Goal: Information Seeking & Learning: Find specific fact

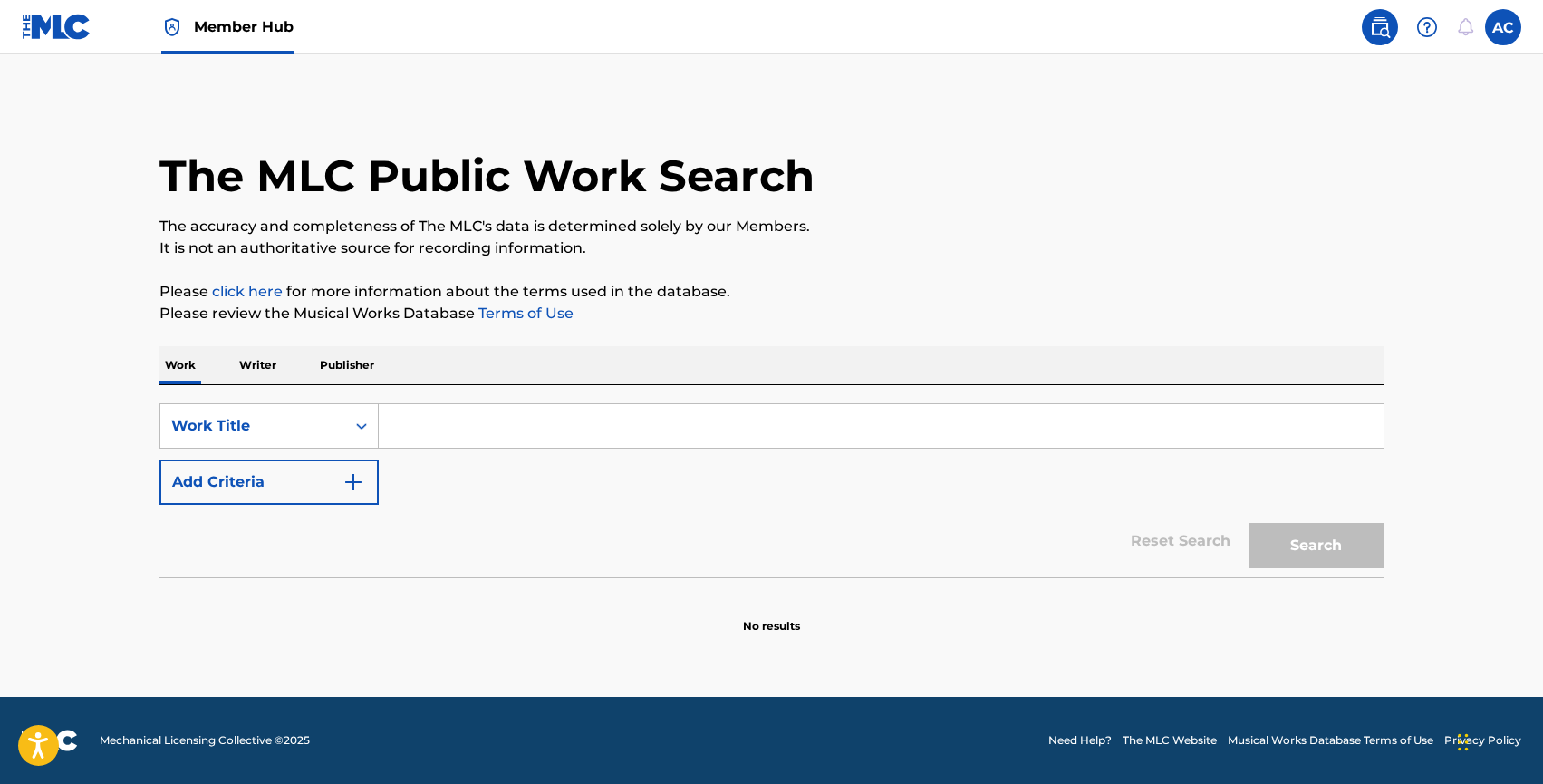
click at [257, 359] on p "Writer" at bounding box center [257, 365] width 48 height 38
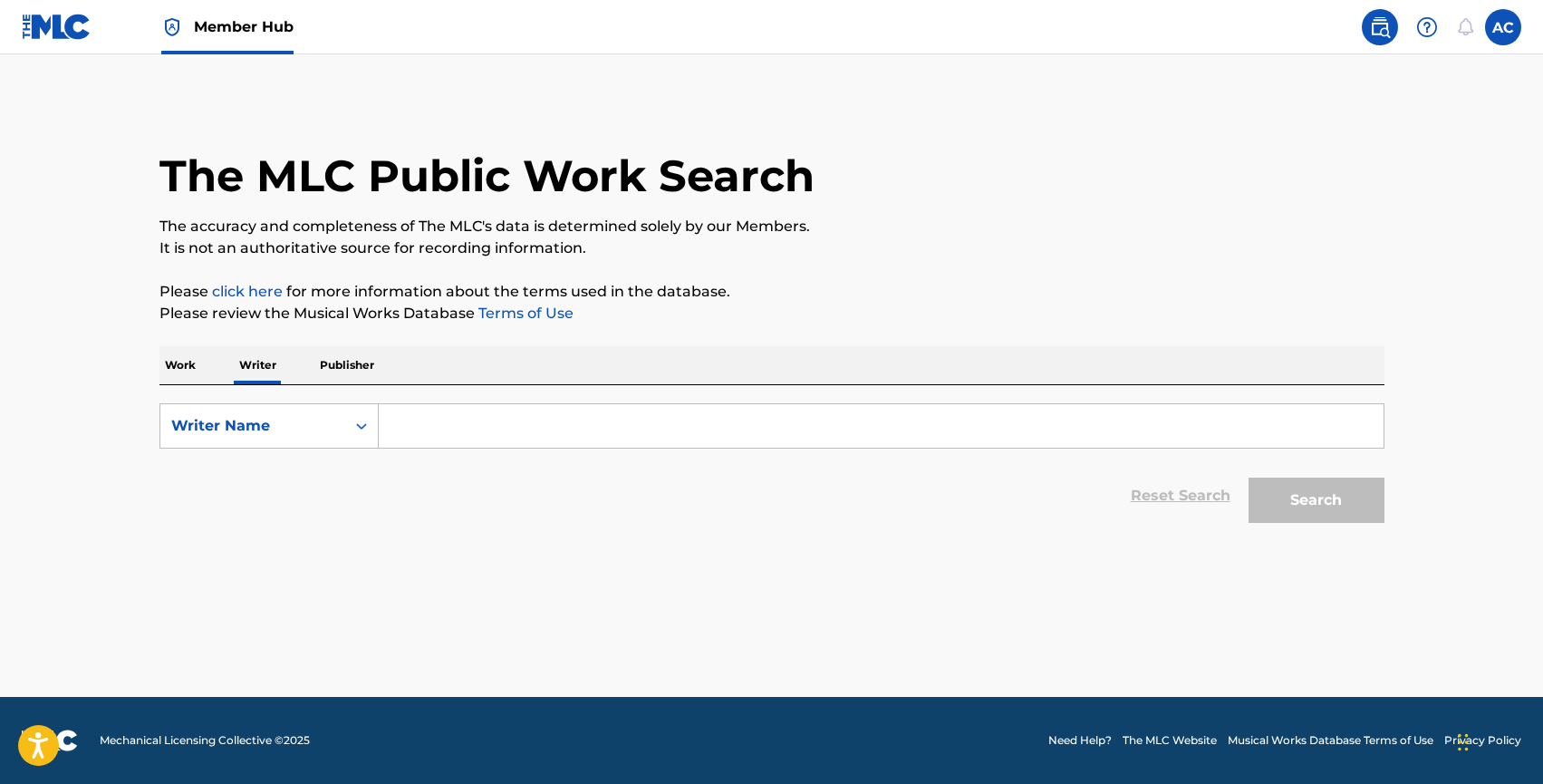
click at [443, 414] on input "Search Form" at bounding box center [881, 425] width 1005 height 43
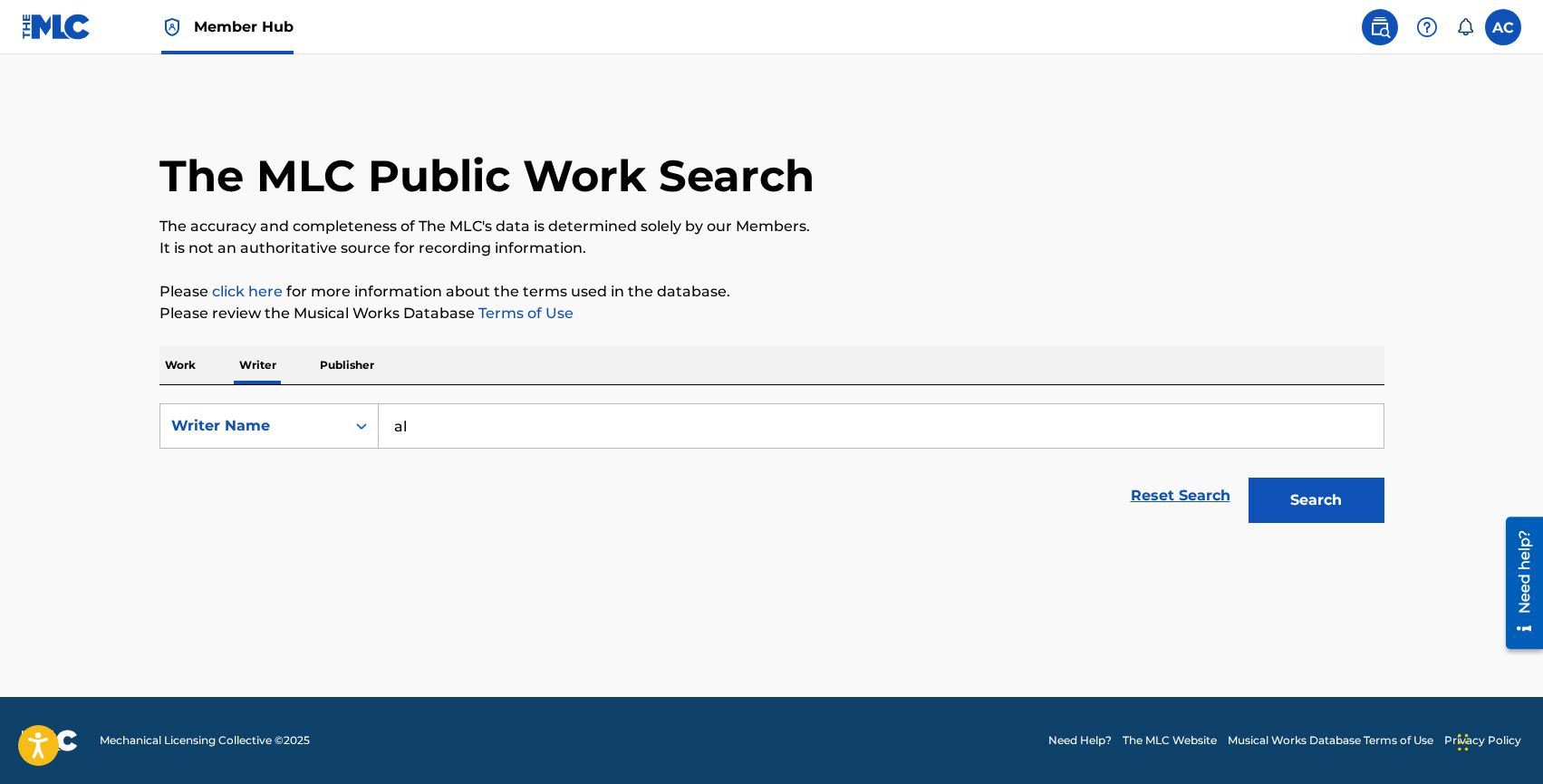
type input "a"
type input "halden rule"
click at [447, 471] on span "Search Form" at bounding box center [448, 467] width 4 height 17
click at [1298, 503] on button "Search" at bounding box center [1316, 500] width 136 height 45
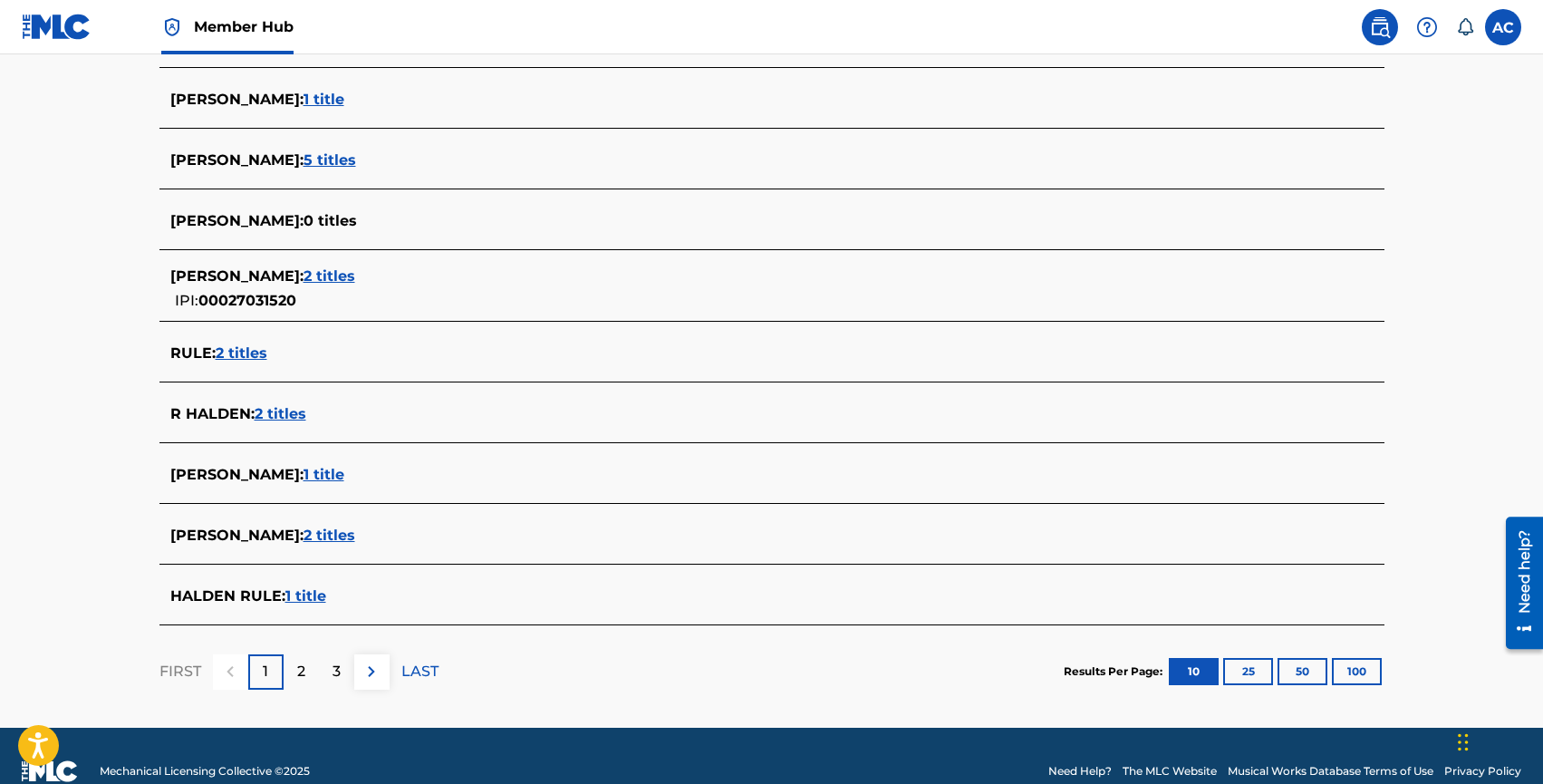
scroll to position [554, 0]
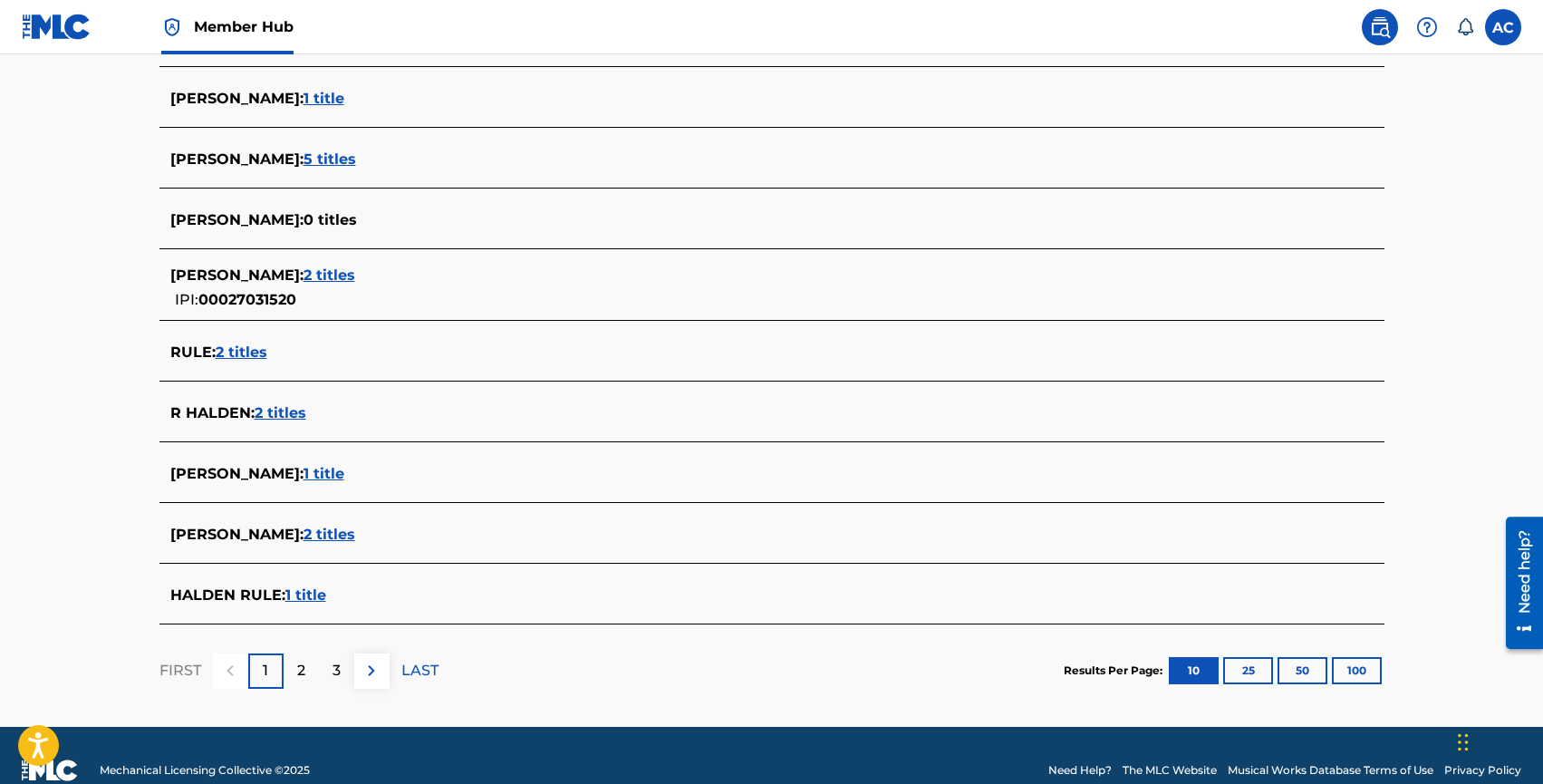
click at [300, 590] on span "1 title" at bounding box center [306, 595] width 41 height 17
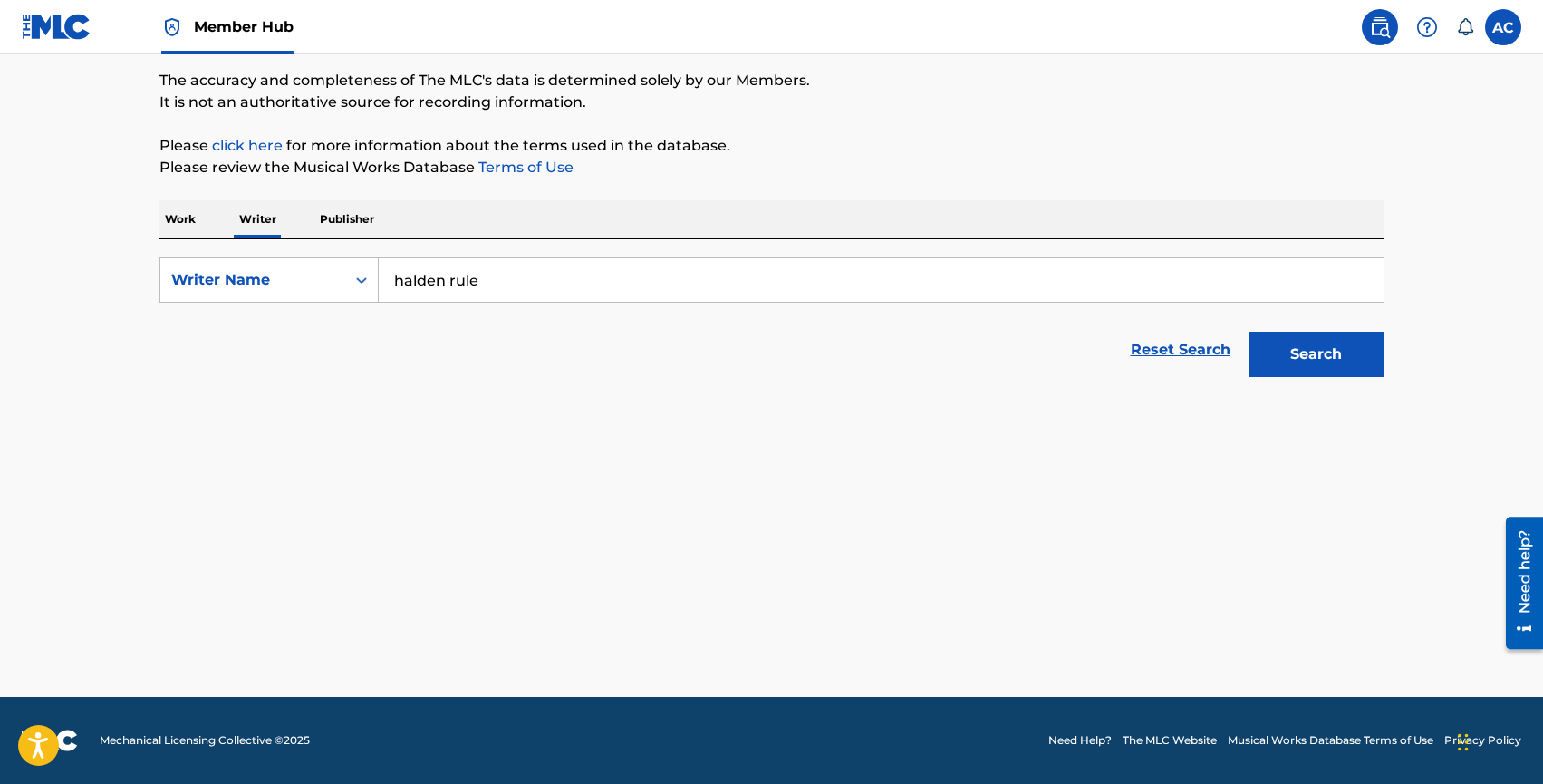
scroll to position [146, 0]
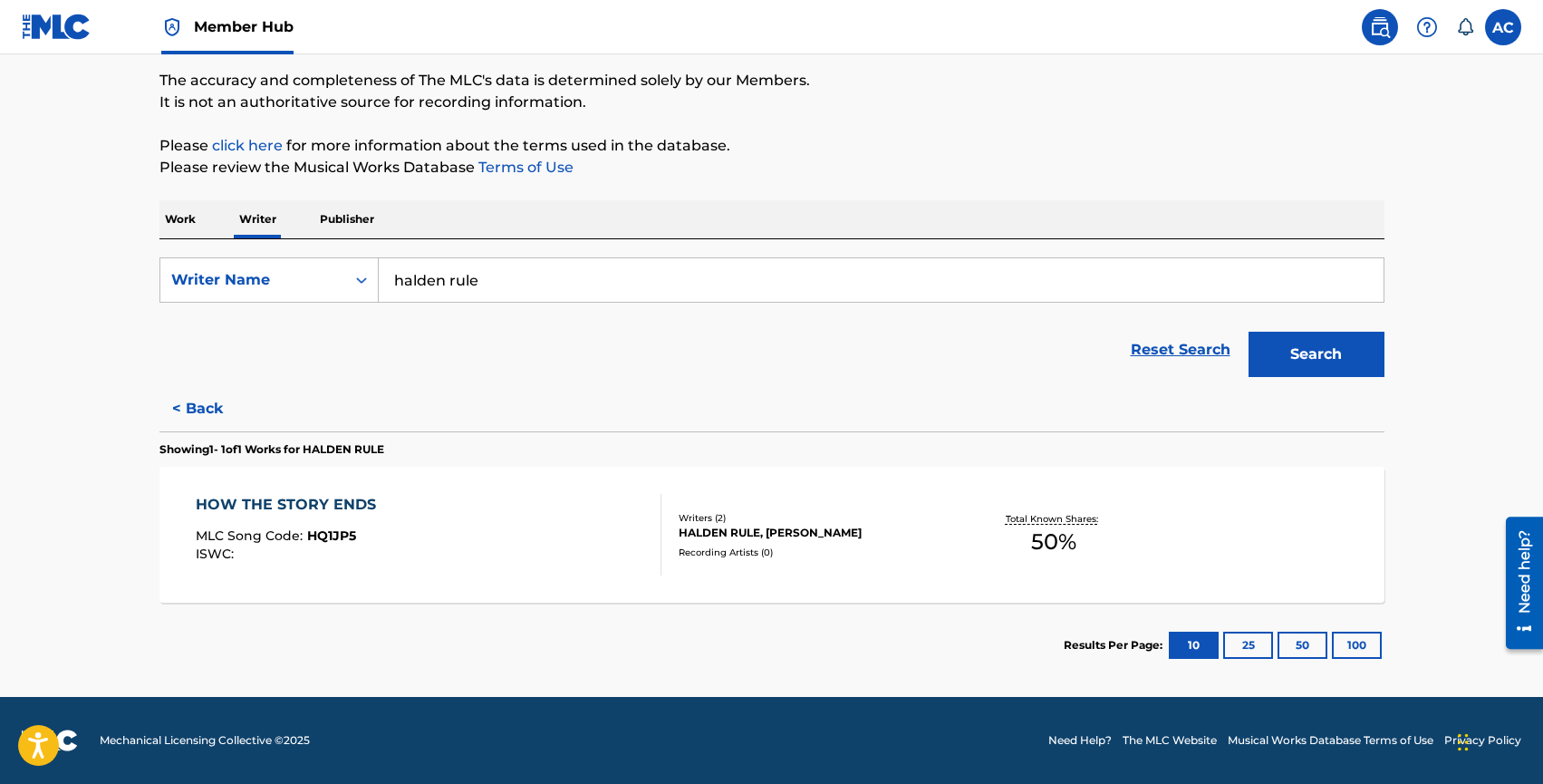
click at [298, 498] on div "HOW THE STORY ENDS" at bounding box center [290, 504] width 189 height 22
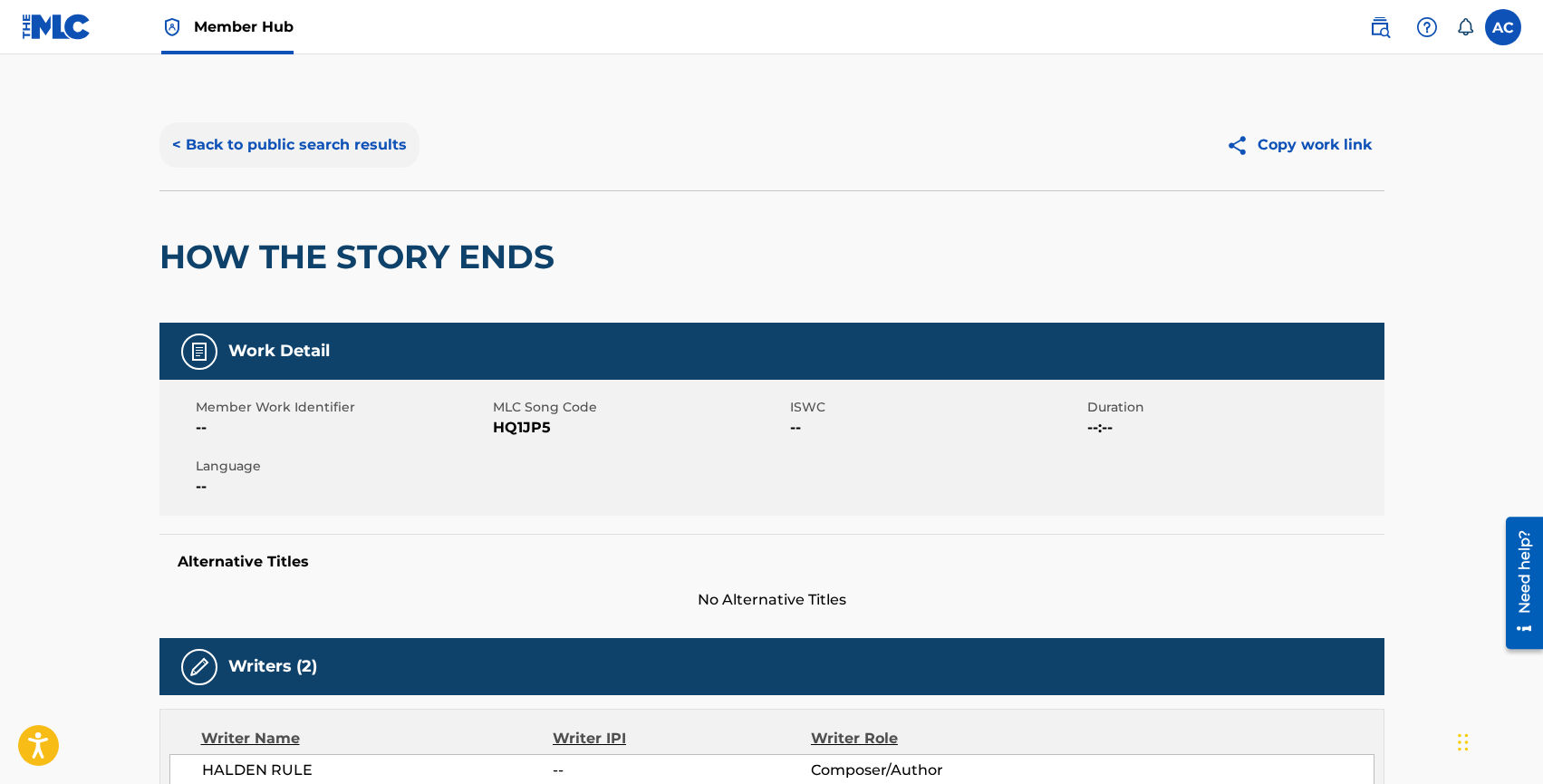
click at [309, 144] on button "< Back to public search results" at bounding box center [289, 145] width 260 height 45
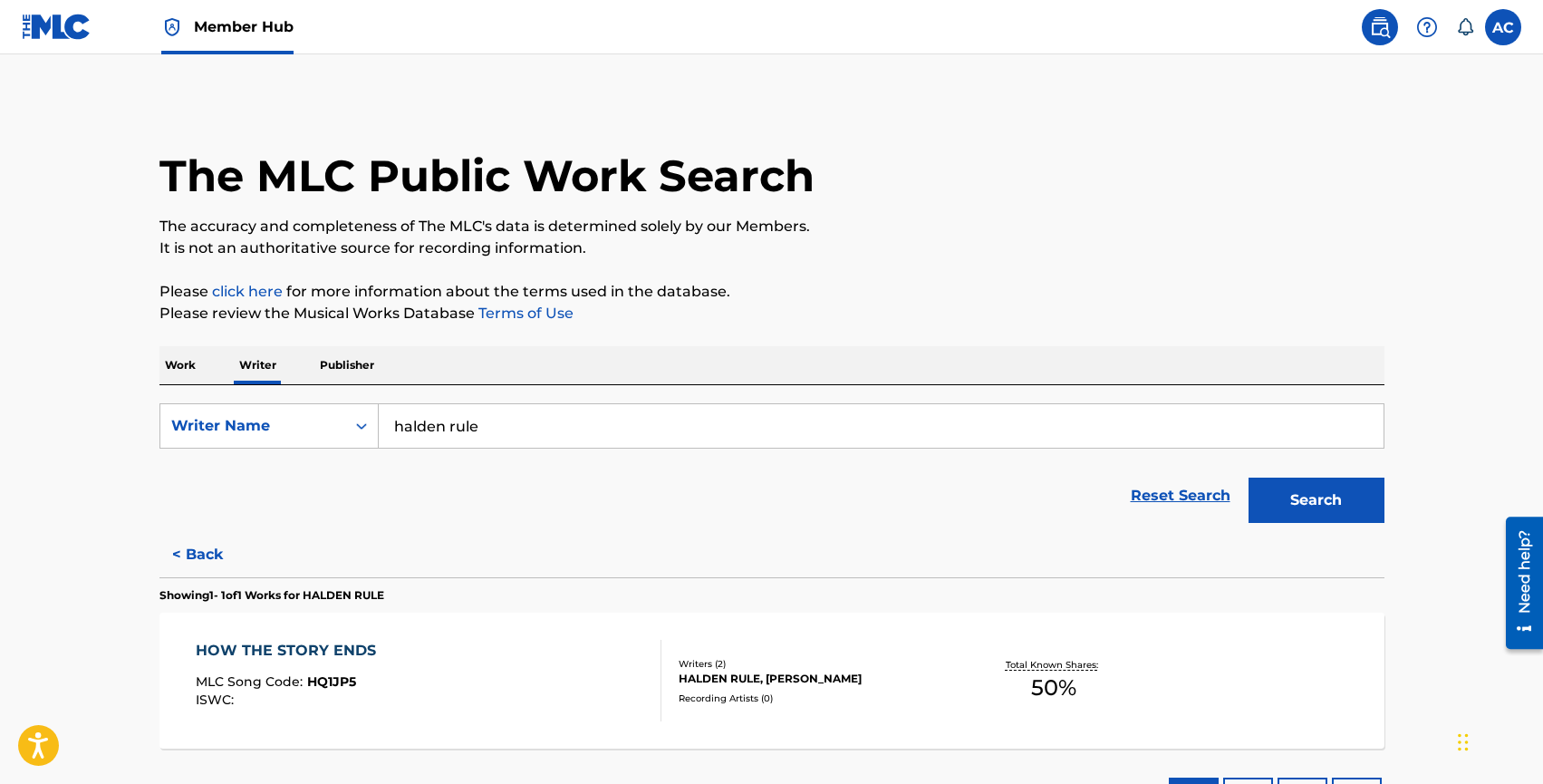
click at [539, 435] on input "halden rule" at bounding box center [881, 425] width 1005 height 43
click at [661, 557] on div "< Back Showing 1 - 1 of 1 Works for [PERSON_NAME] RULE HOW THE STORY ENDS MLC S…" at bounding box center [772, 683] width 1225 height 302
click at [634, 431] on input "halden rule" at bounding box center [881, 425] width 1005 height 43
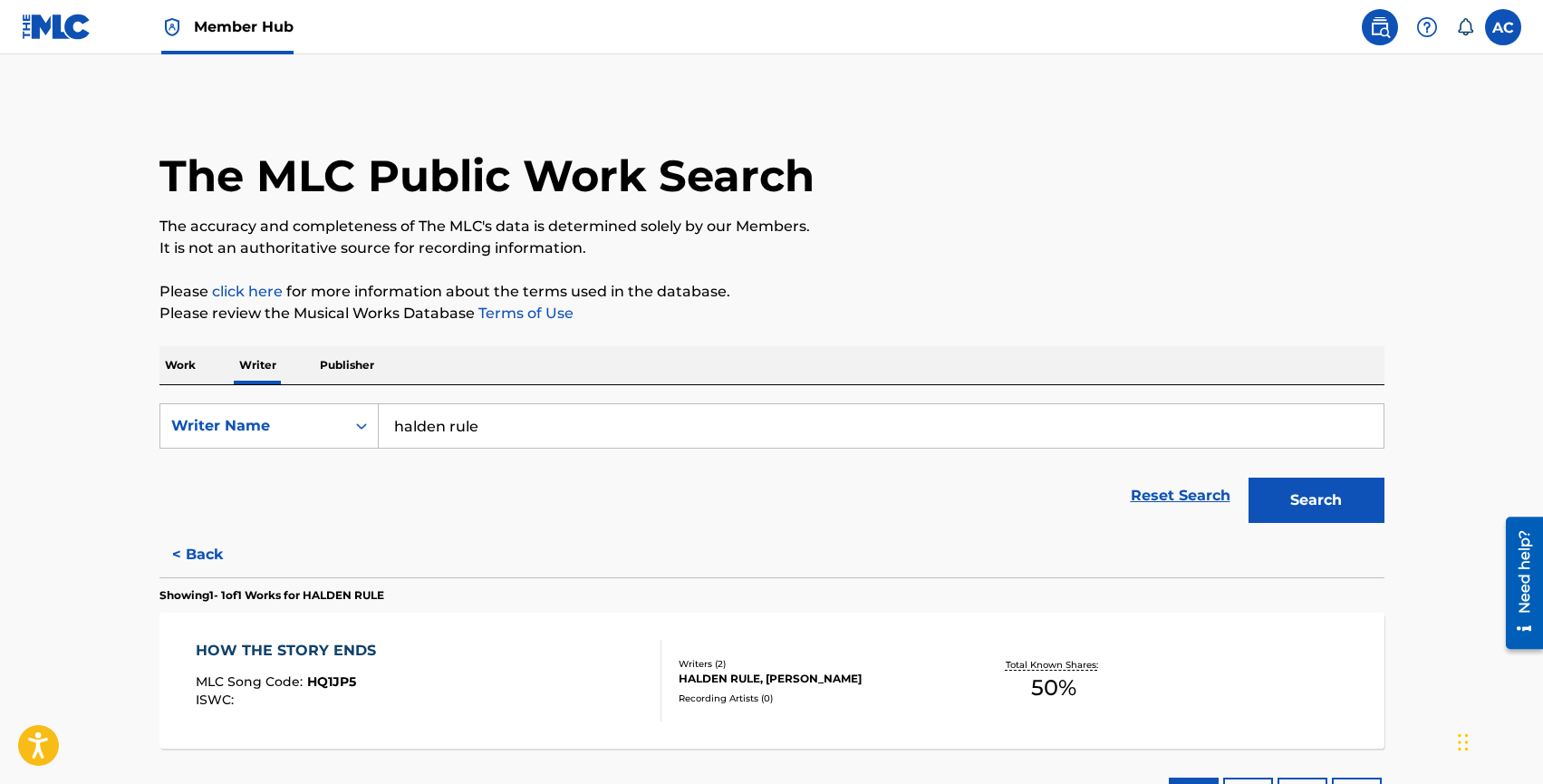
click at [634, 431] on input "halden rule" at bounding box center [881, 425] width 1005 height 43
click at [717, 508] on div "Reset Search Search" at bounding box center [772, 495] width 1225 height 72
click at [528, 416] on input "halden rule" at bounding box center [881, 425] width 1005 height 43
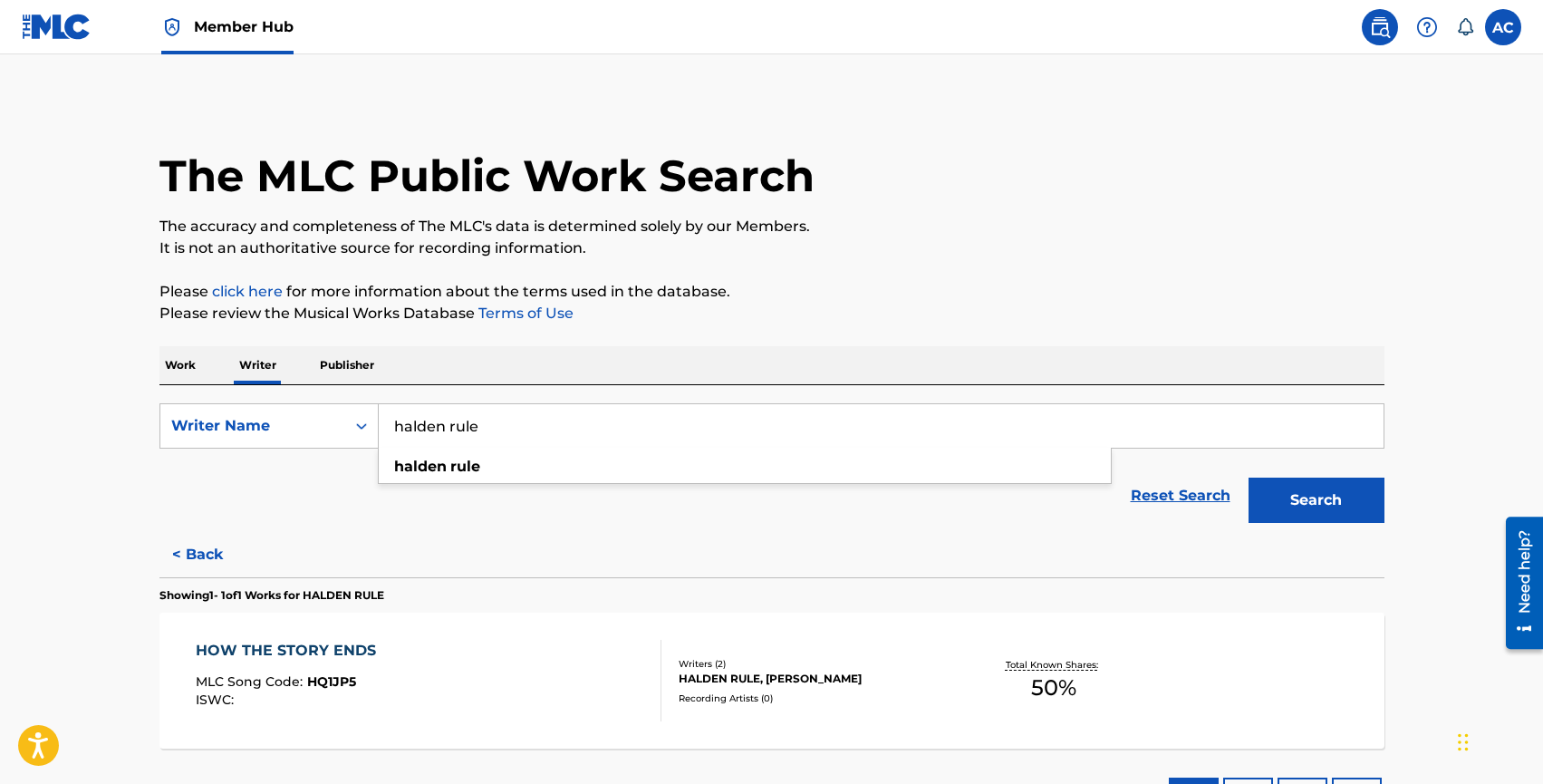
click at [528, 416] on input "halden rule" at bounding box center [881, 425] width 1005 height 43
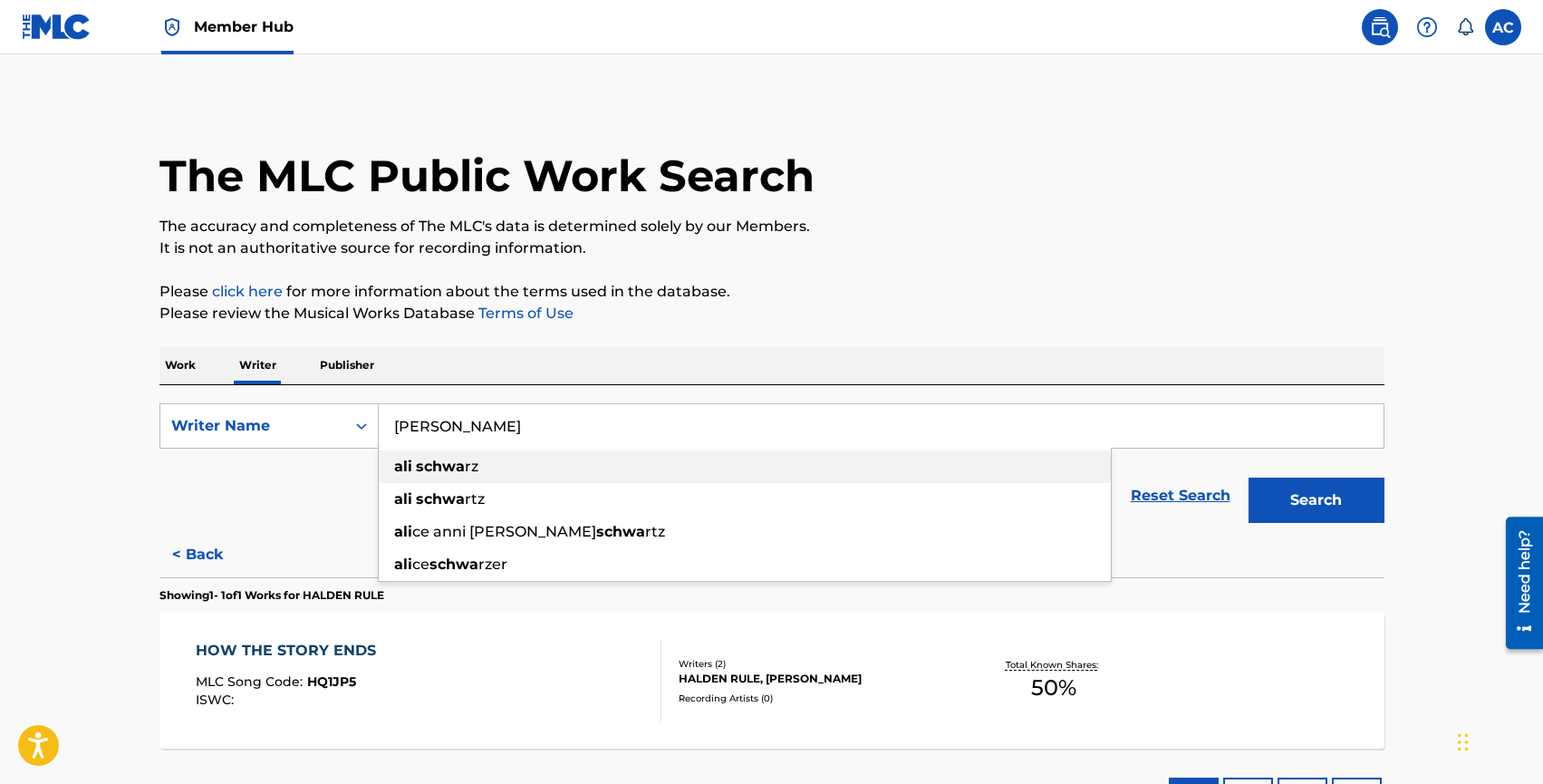
click at [461, 468] on strong "schwa" at bounding box center [440, 467] width 49 height 17
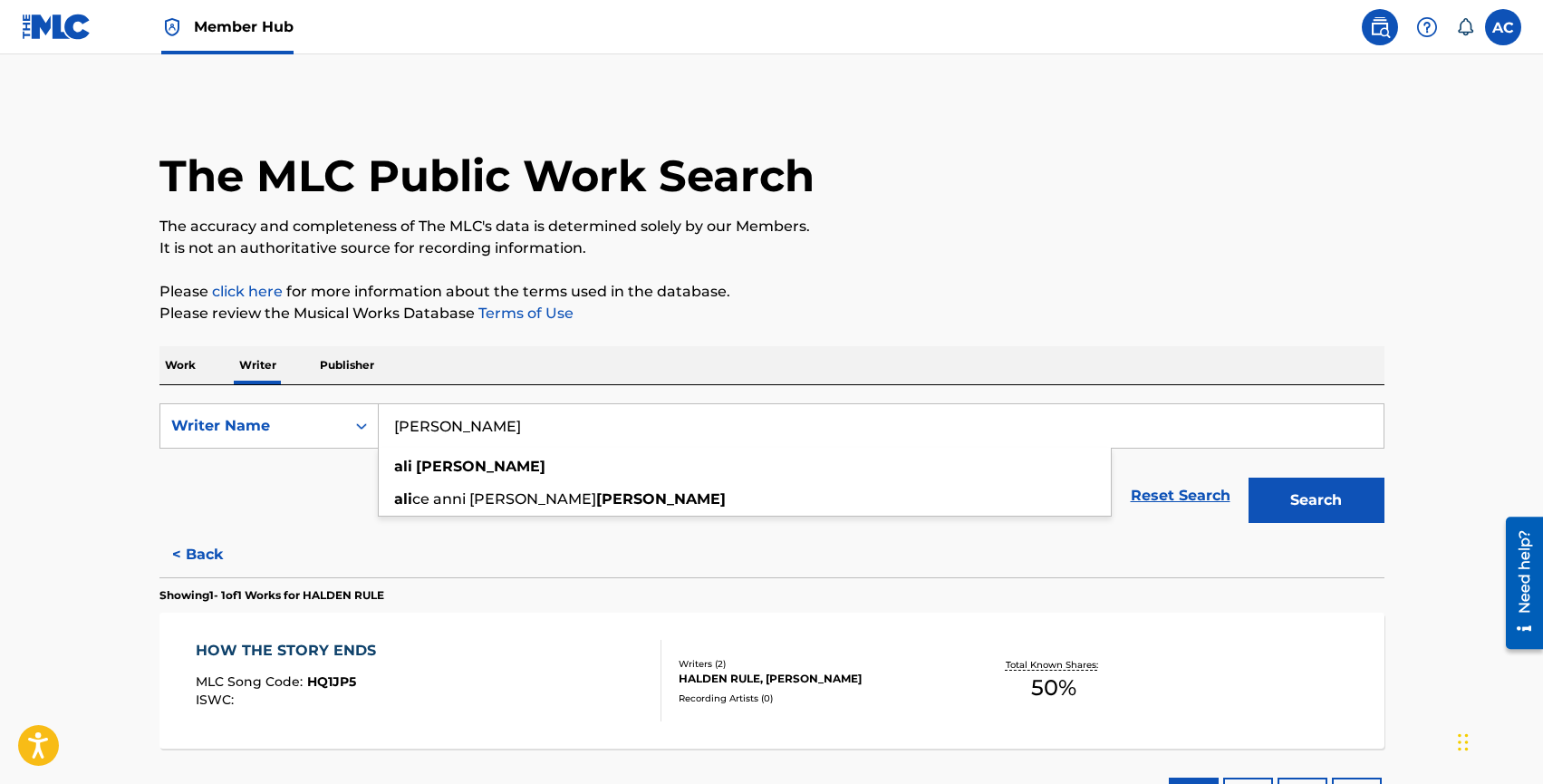
click at [480, 468] on strong "[PERSON_NAME]" at bounding box center [480, 467] width 129 height 17
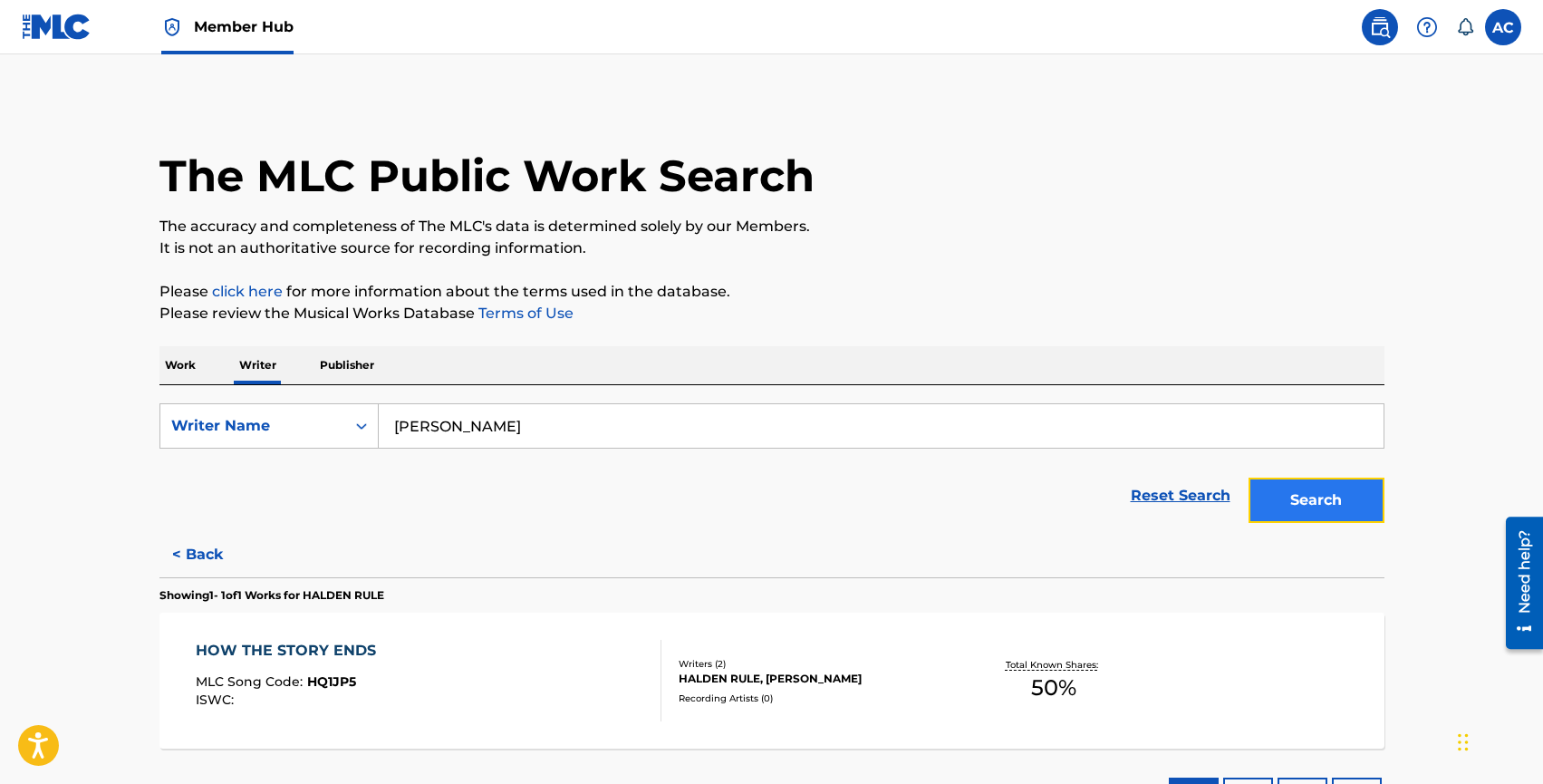
click at [1272, 493] on button "Search" at bounding box center [1316, 500] width 136 height 45
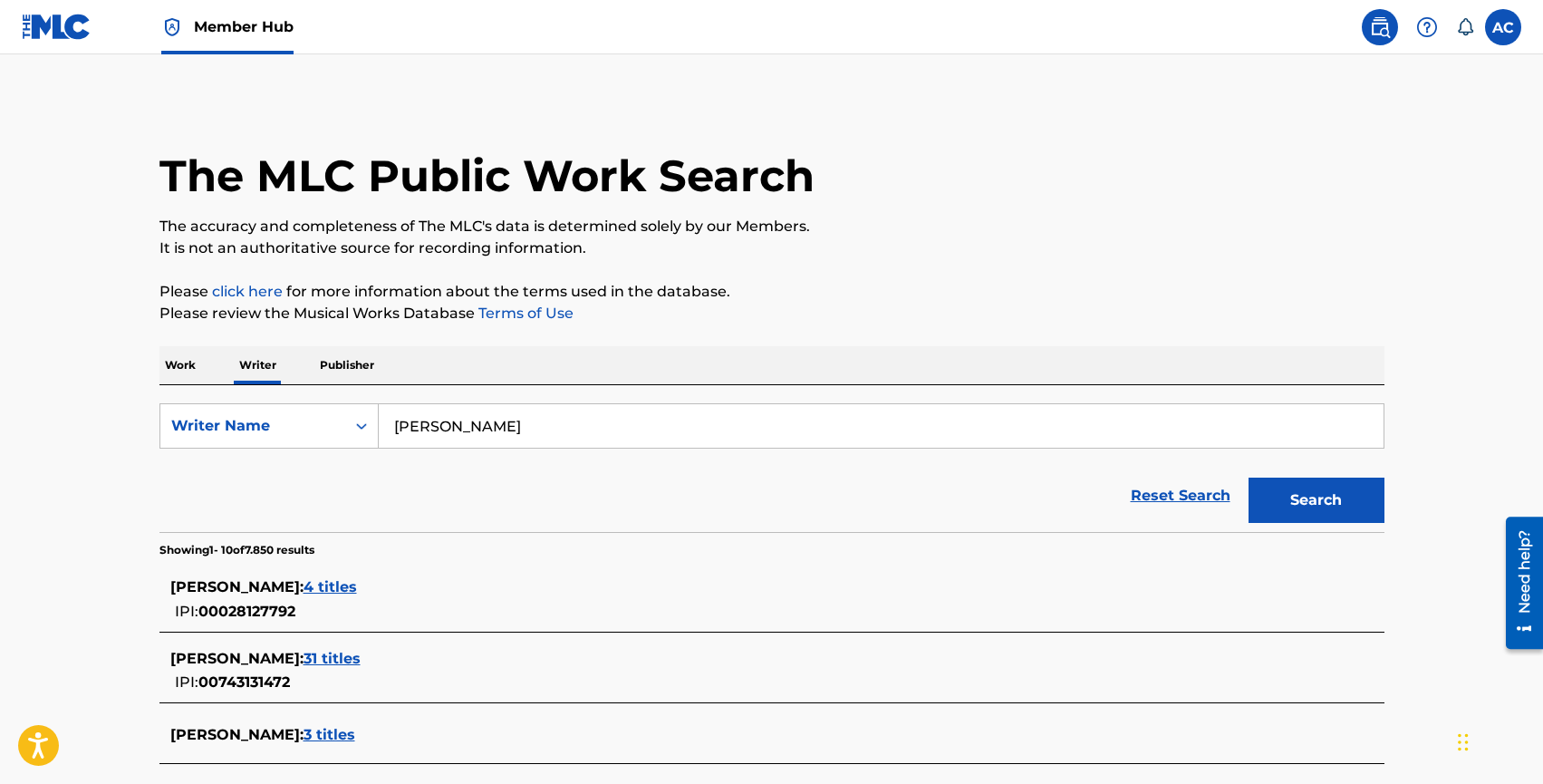
click at [412, 429] on input "[PERSON_NAME]" at bounding box center [881, 425] width 1005 height 43
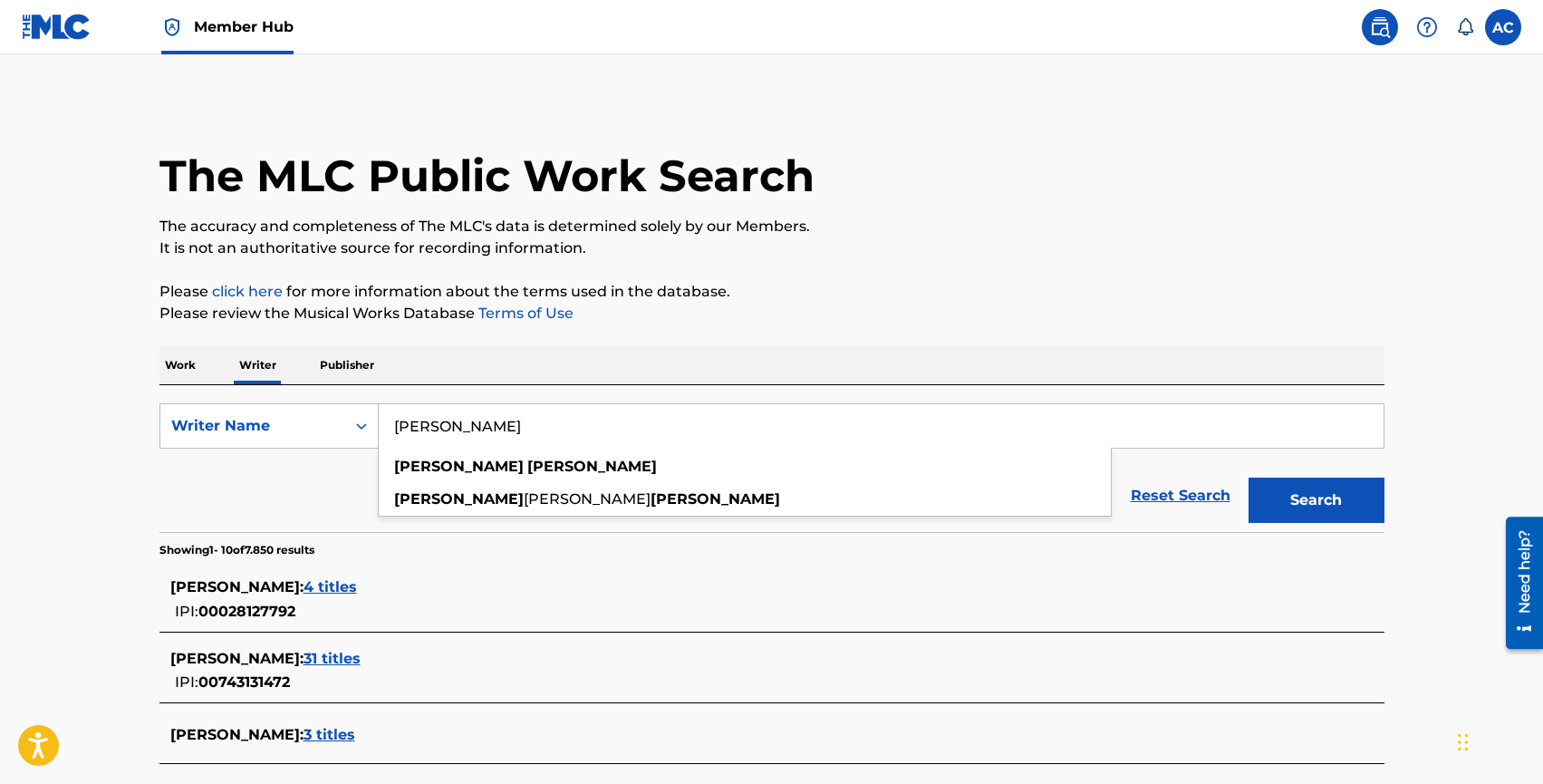
click at [1249, 477] on button "Search" at bounding box center [1316, 500] width 136 height 45
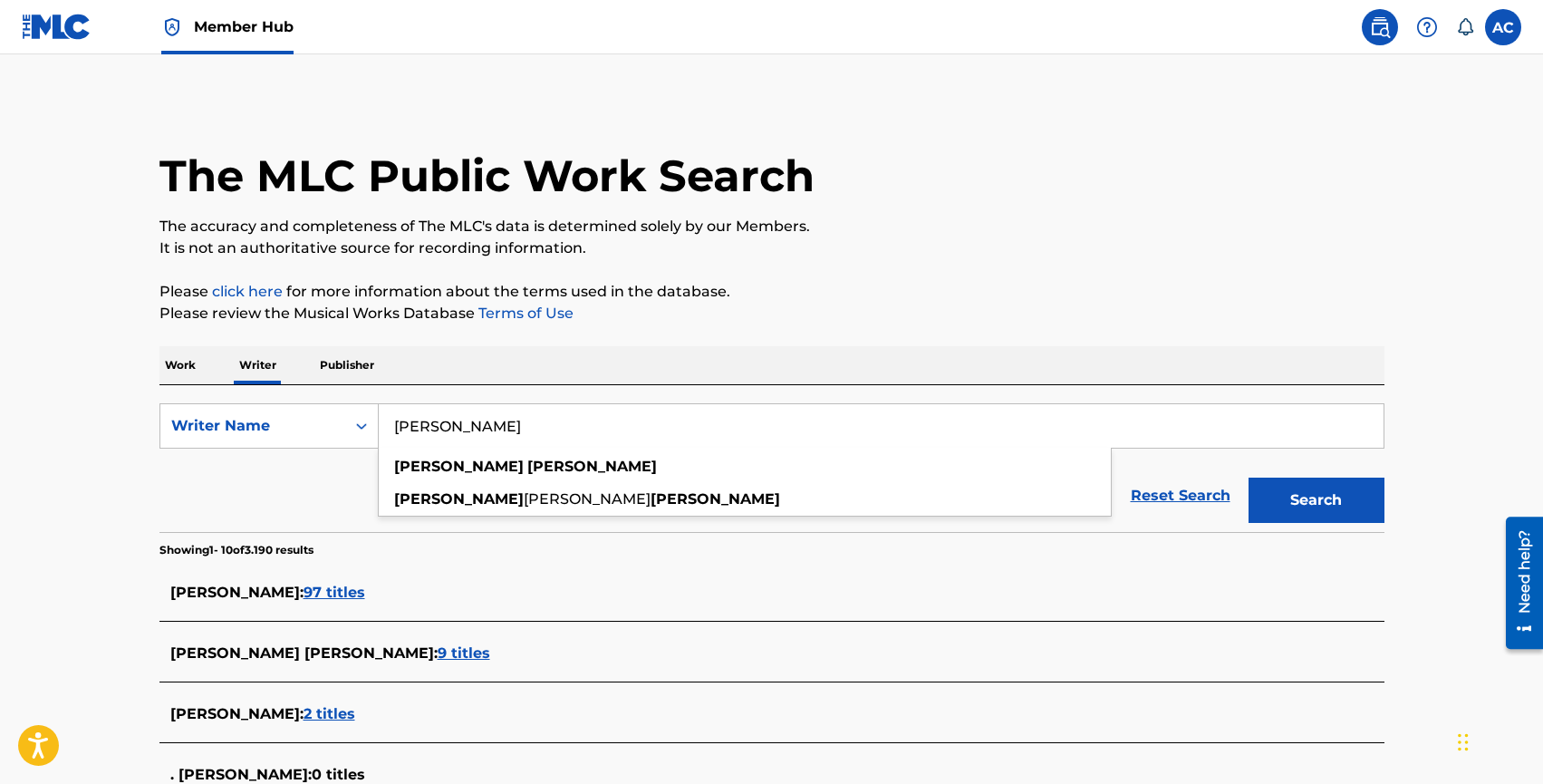
click at [493, 421] on input "[PERSON_NAME]" at bounding box center [881, 425] width 1005 height 43
paste input "845133838"
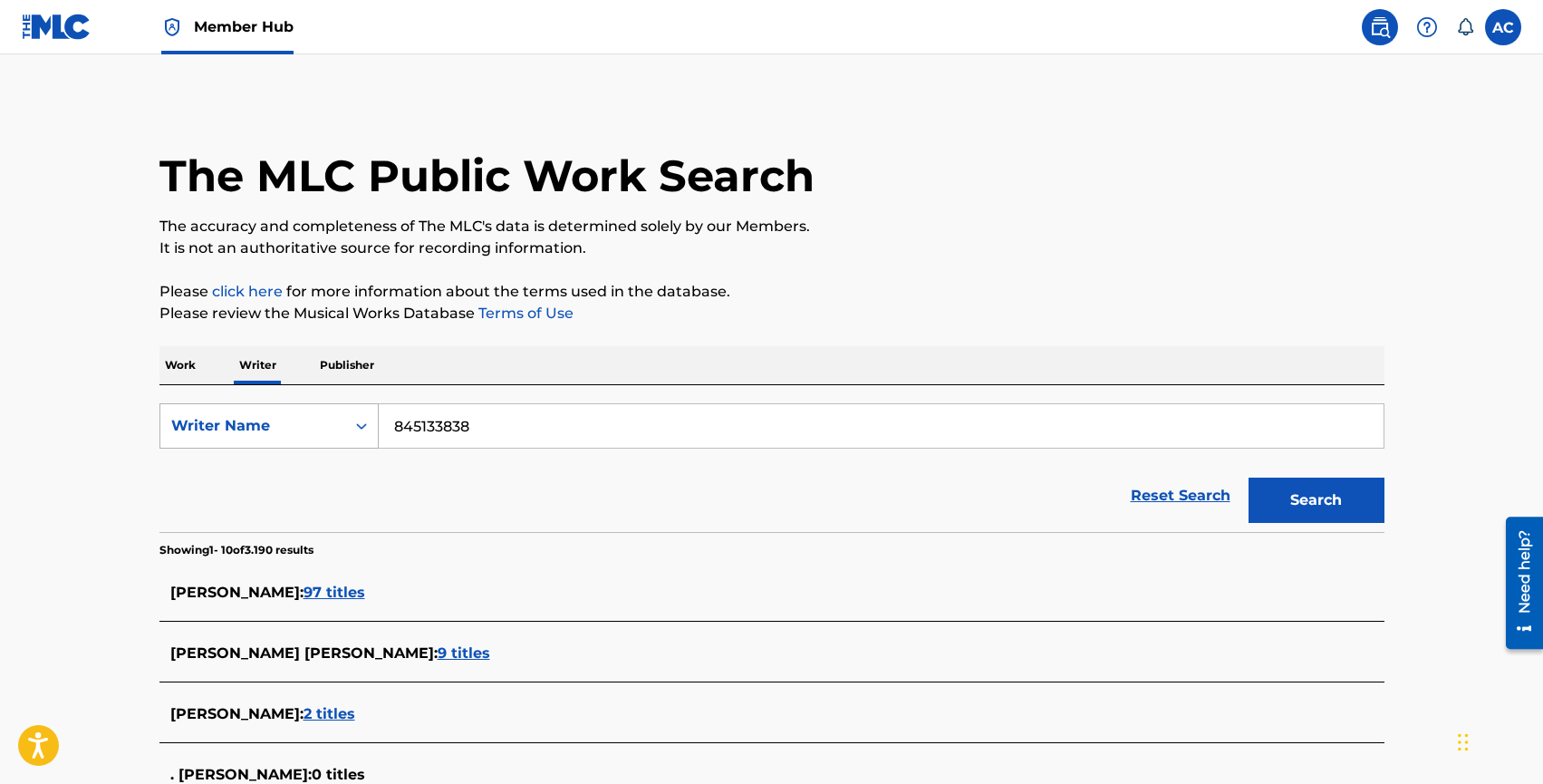
type input "845133838"
click at [249, 427] on div "Writer Name" at bounding box center [253, 425] width 163 height 22
click at [249, 468] on div "Writer IPI" at bounding box center [269, 471] width 218 height 45
click at [423, 416] on input "Search Form" at bounding box center [881, 425] width 1005 height 43
paste input "845133838"
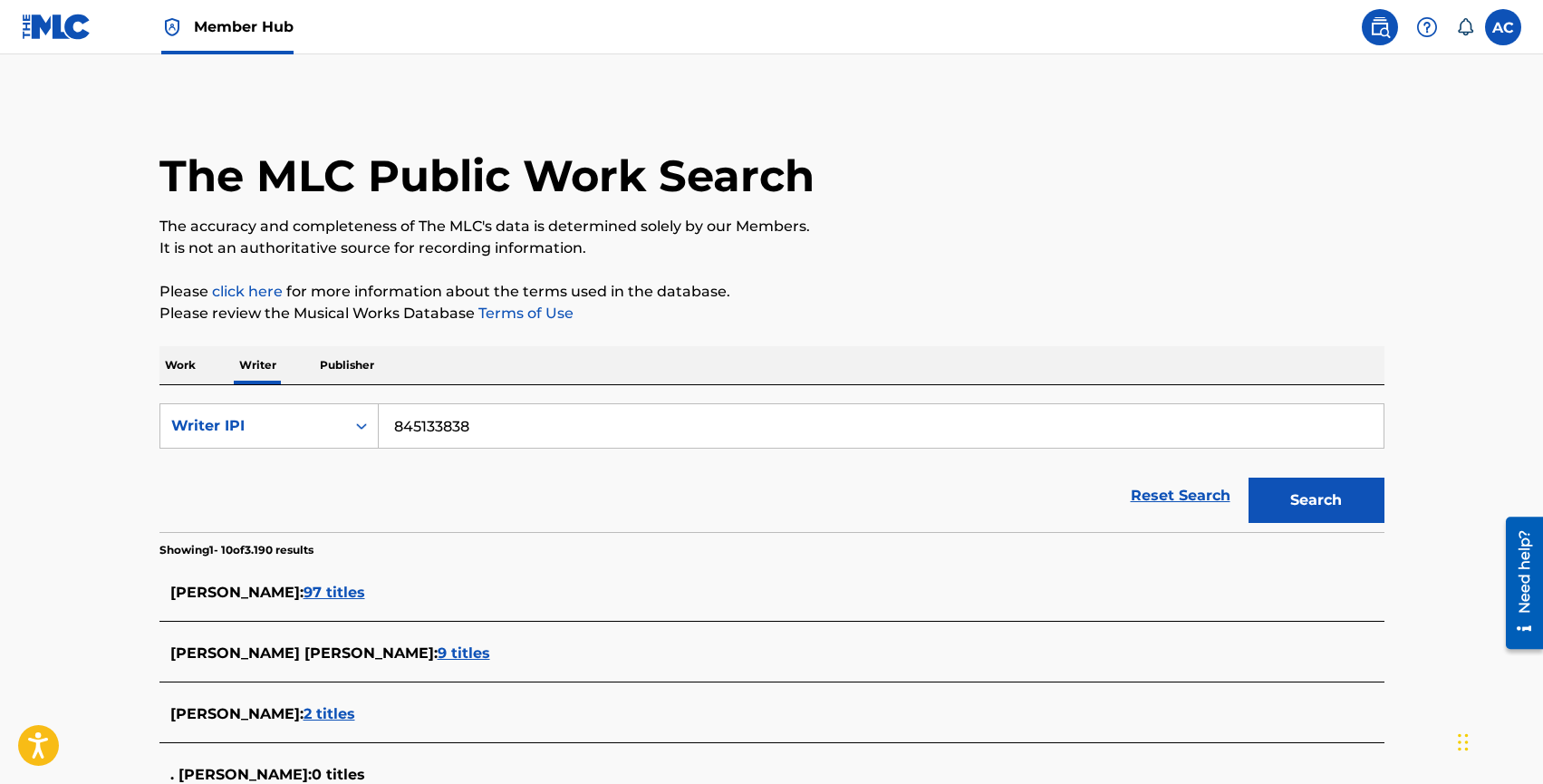
click at [1249, 477] on button "Search" at bounding box center [1316, 500] width 136 height 45
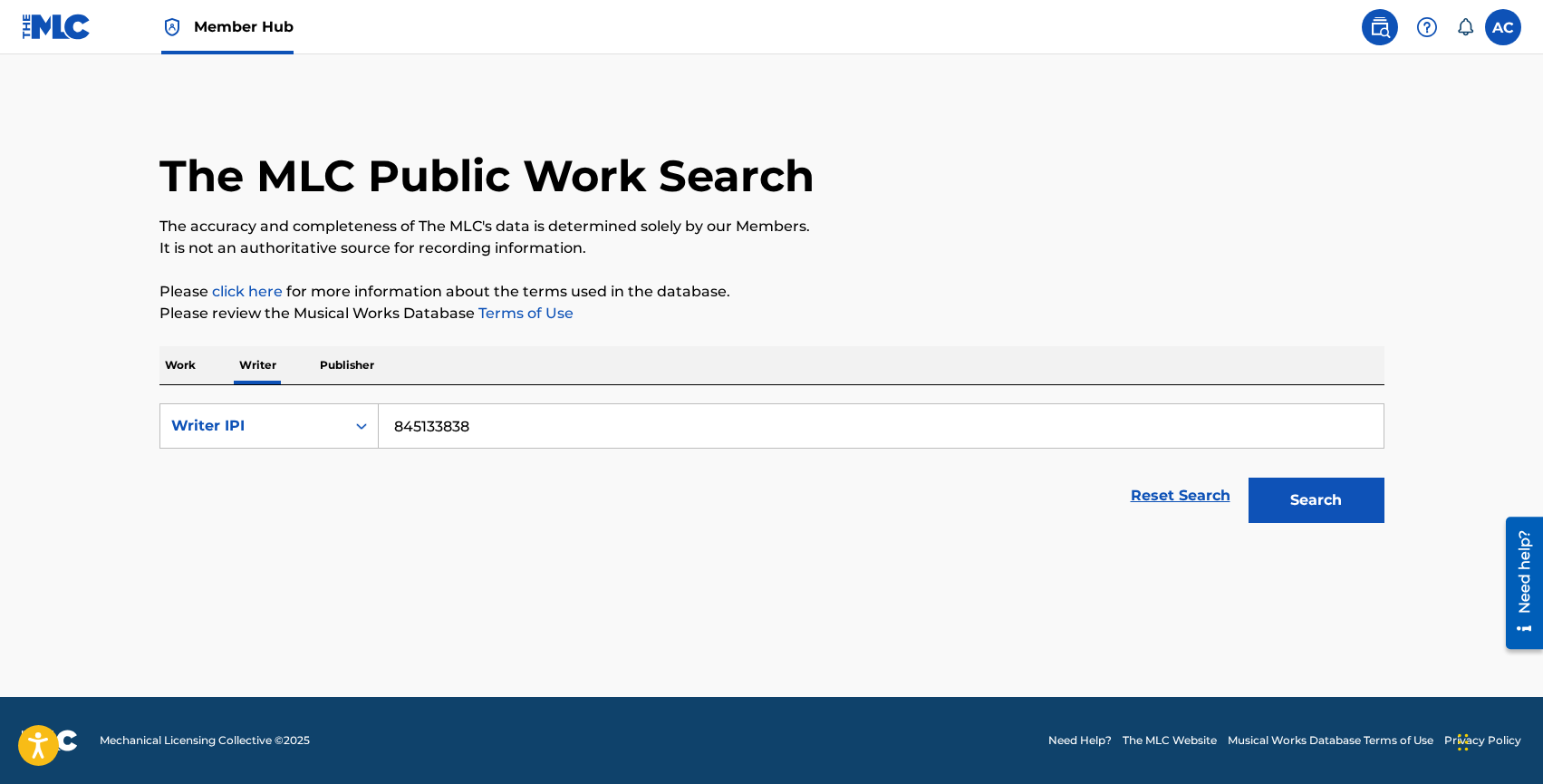
click at [395, 427] on input "845133838" at bounding box center [881, 425] width 1005 height 43
click at [1249, 477] on button "Search" at bounding box center [1316, 500] width 136 height 45
click at [393, 426] on input "0845133838" at bounding box center [881, 425] width 1005 height 43
type input "00845133838"
click at [1249, 477] on button "Search" at bounding box center [1316, 500] width 136 height 45
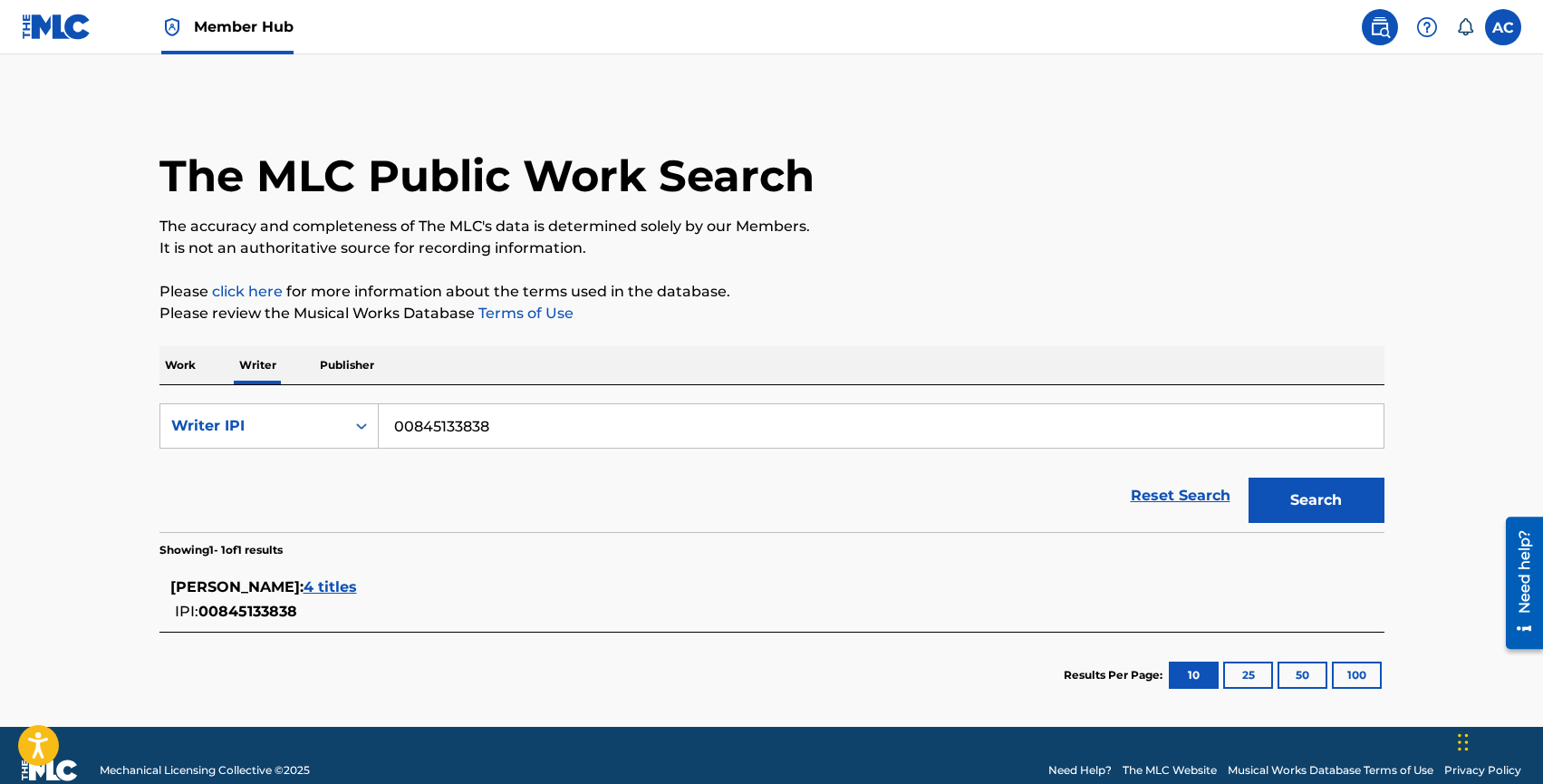
click at [357, 580] on span "4 titles" at bounding box center [330, 587] width 53 height 17
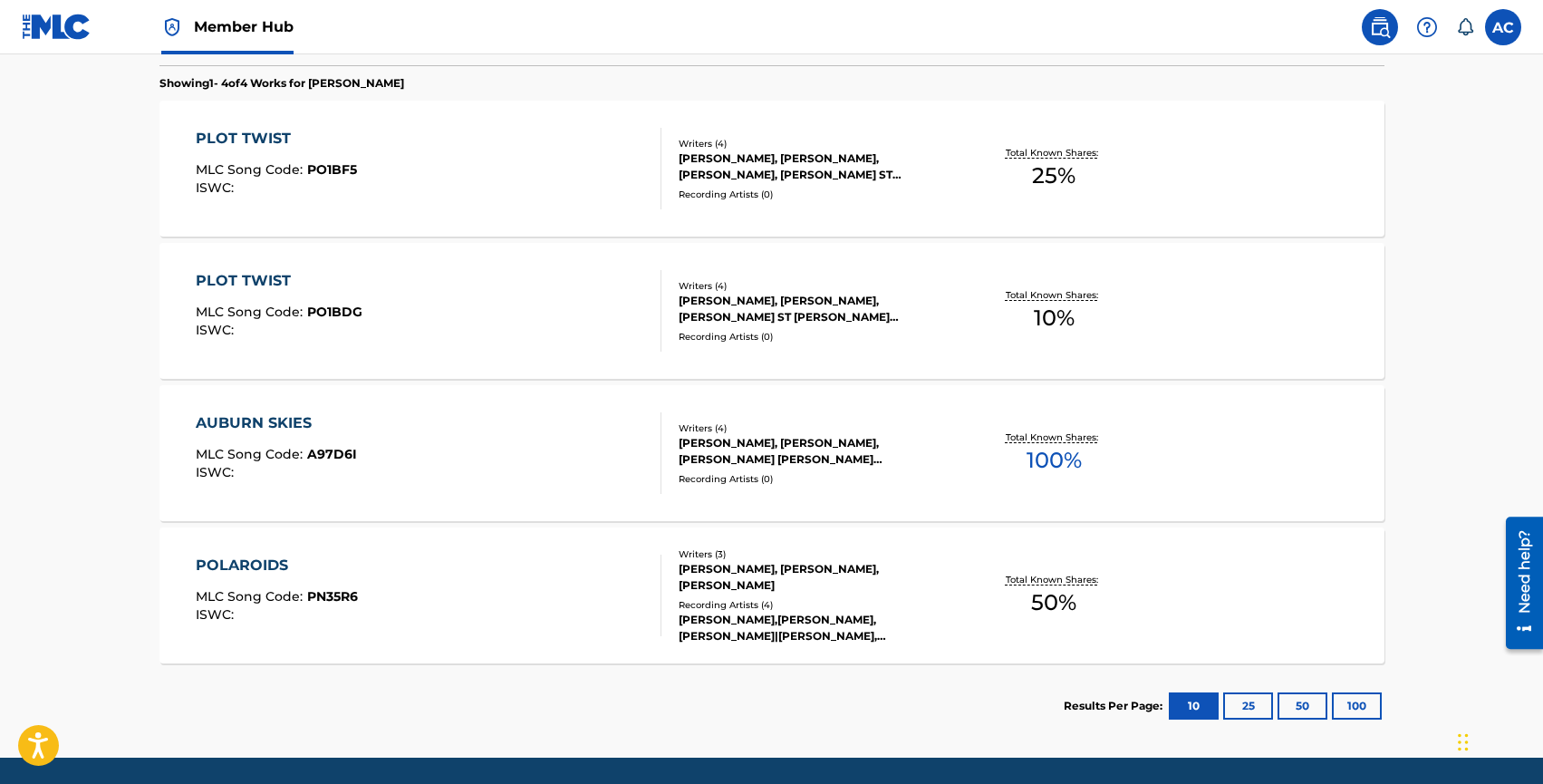
scroll to position [513, 0]
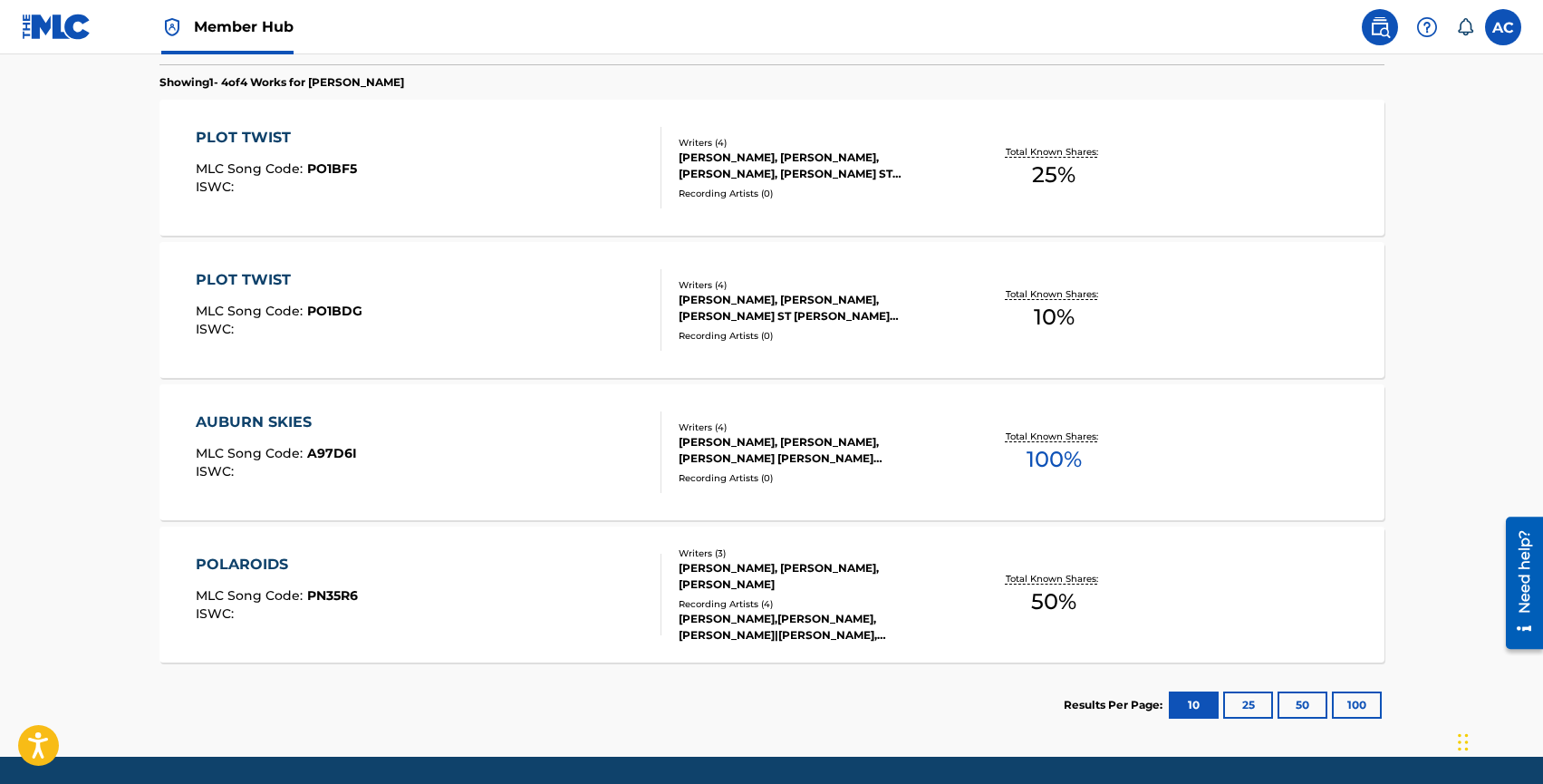
click at [245, 568] on div "POLAROIDS" at bounding box center [277, 564] width 162 height 22
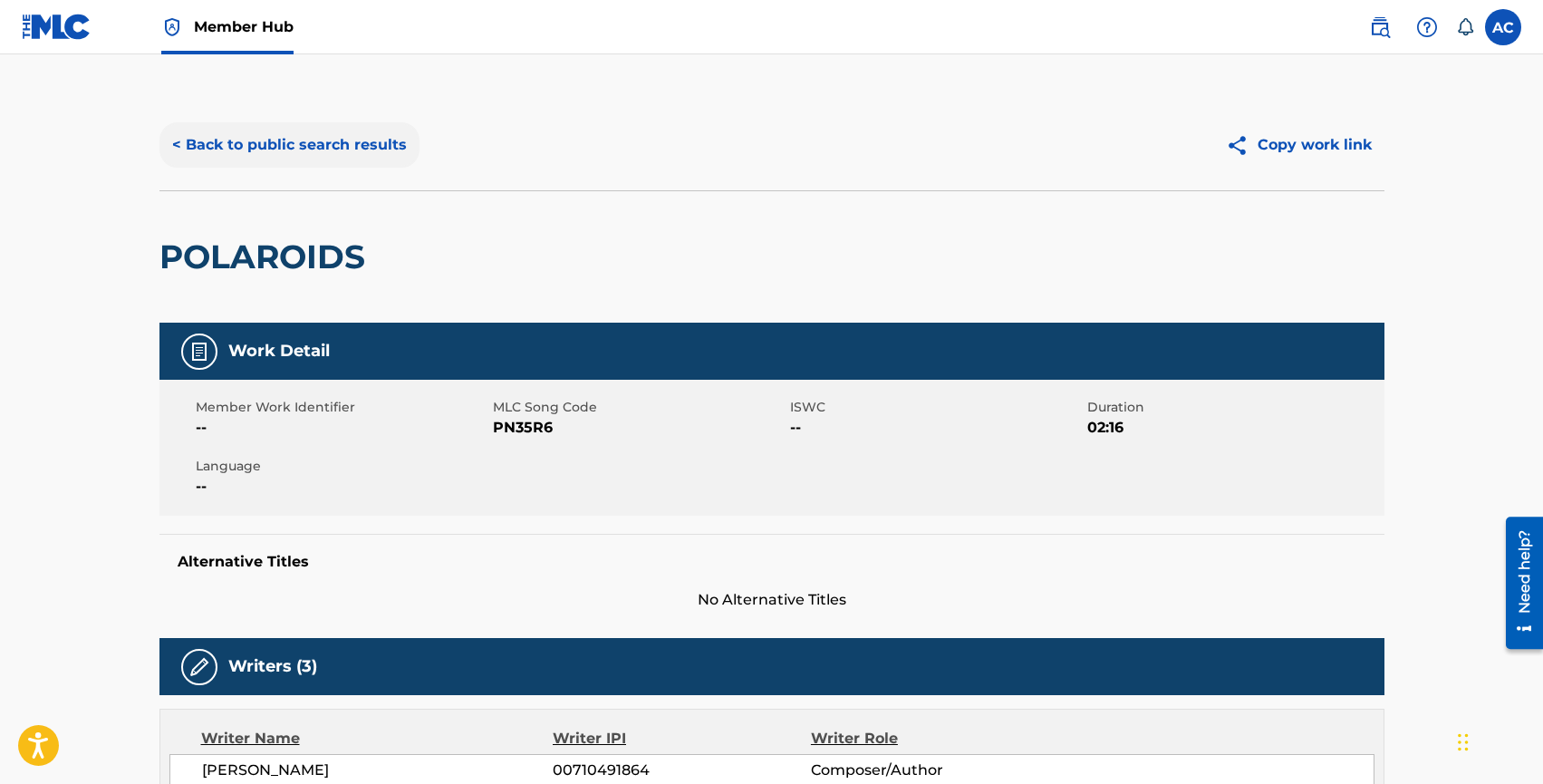
click at [323, 163] on button "< Back to public search results" at bounding box center [289, 145] width 260 height 45
